Goal: Book appointment/travel/reservation

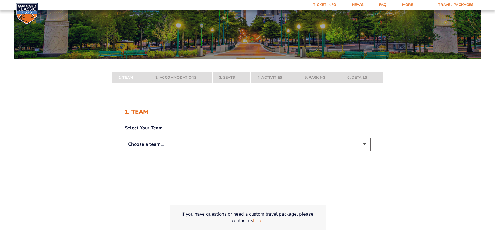
scroll to position [78, 0]
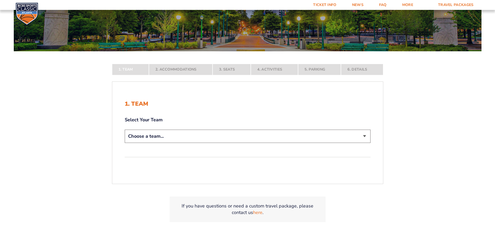
click at [238, 138] on select "Choose a team... [US_STATE] Wildcats [US_STATE] State Buckeyes [US_STATE] Tar H…" at bounding box center [248, 135] width 246 height 13
select select "12956"
click at [125, 143] on select "Choose a team... [US_STATE] Wildcats [US_STATE] State Buckeyes [US_STATE] Tar H…" at bounding box center [248, 135] width 246 height 13
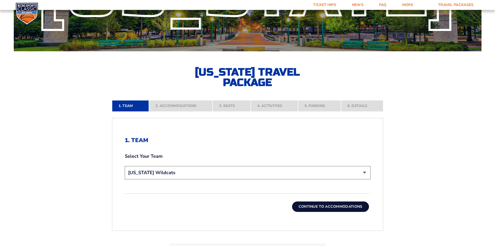
click at [321, 202] on button "Continue To Accommodations" at bounding box center [330, 206] width 77 height 10
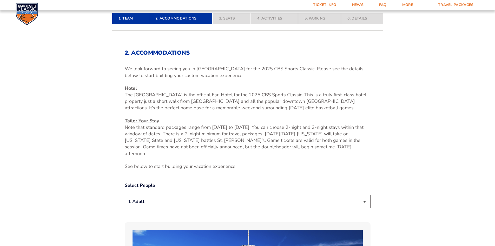
scroll to position [168, 0]
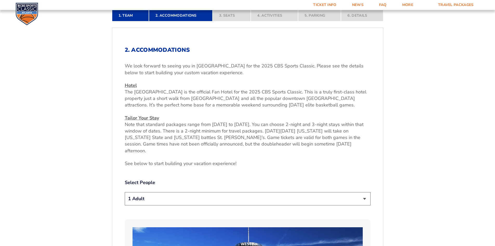
click at [310, 192] on select "1 Adult 2 Adults 3 Adults 4 Adults 2 Adults + 1 Child 2 Adults + 2 Children 2 A…" at bounding box center [248, 198] width 246 height 13
select select "2 Adults + 2 Children"
click at [125, 192] on select "1 Adult 2 Adults 3 Adults 4 Adults 2 Adults + 1 Child 2 Adults + 2 Children 2 A…" at bounding box center [248, 198] width 246 height 13
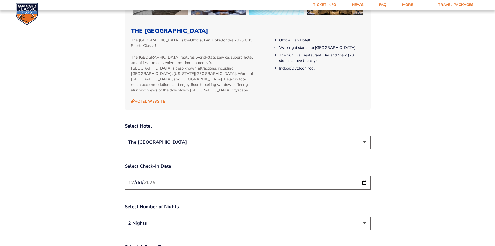
scroll to position [584, 0]
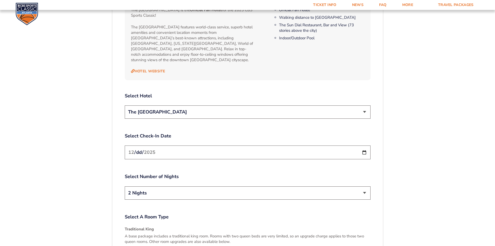
click at [182, 145] on input "[DATE]" at bounding box center [248, 152] width 246 height 14
click at [366, 145] on input "[DATE]" at bounding box center [248, 152] width 246 height 14
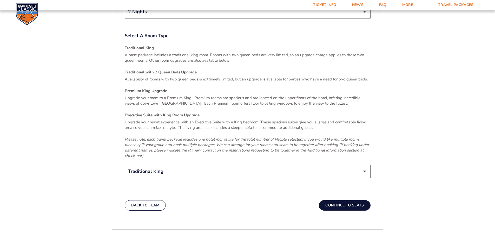
scroll to position [766, 0]
click at [269, 163] on select "Traditional King Traditional with 2 Queen Beds Upgrade (+$45 per night) Premium…" at bounding box center [248, 169] width 246 height 13
select select "Traditional with 2 Queen Beds Upgrade"
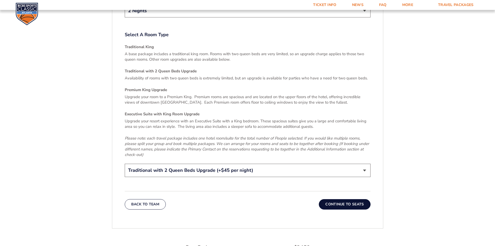
click at [125, 163] on select "Traditional King Traditional with 2 Queen Beds Upgrade (+$45 per night) Premium…" at bounding box center [248, 169] width 246 height 13
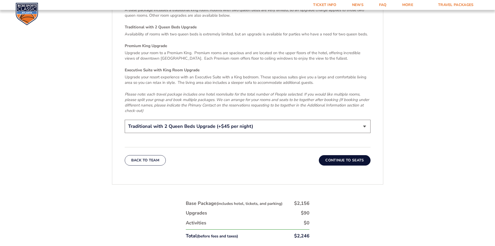
scroll to position [818, 0]
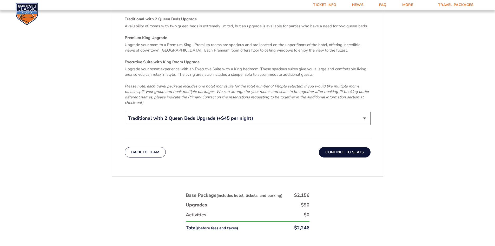
click at [350, 147] on button "Continue To Seats" at bounding box center [344, 152] width 51 height 10
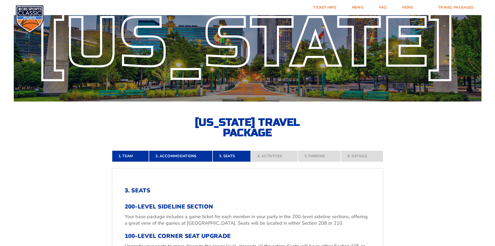
scroll to position [0, 0]
